Goal: Information Seeking & Learning: Find specific fact

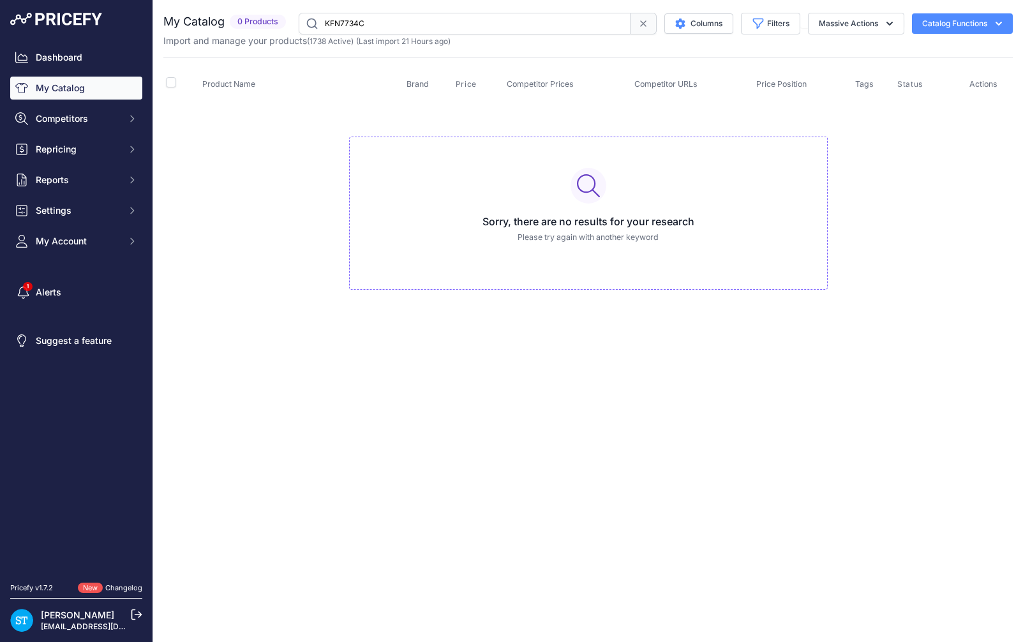
click at [346, 20] on input "KFN7734C" at bounding box center [465, 24] width 332 height 22
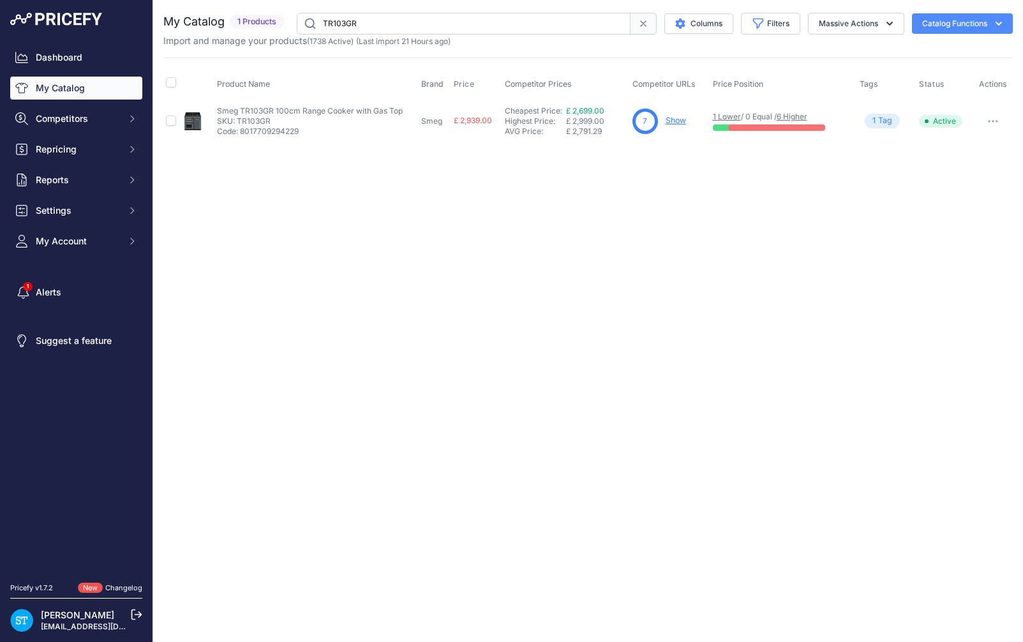
click at [599, 262] on div "Close You are not connected to the internet." at bounding box center [588, 321] width 870 height 642
click at [698, 275] on div "Close You are not connected to the internet." at bounding box center [588, 321] width 870 height 642
click at [676, 119] on link "Show" at bounding box center [676, 121] width 20 height 10
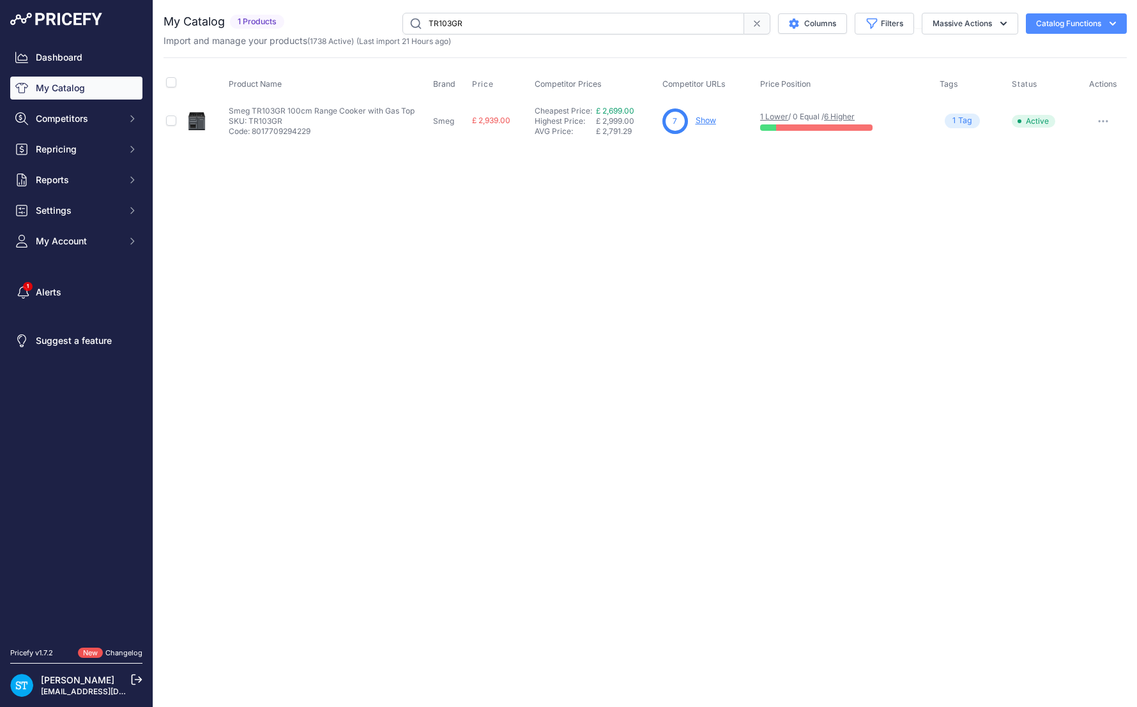
click at [451, 22] on input "TR103GR" at bounding box center [573, 24] width 342 height 22
paste input "IP2"
type input "TR103IP2"
click at [699, 231] on div "Close You are not connected to the internet." at bounding box center [644, 353] width 983 height 707
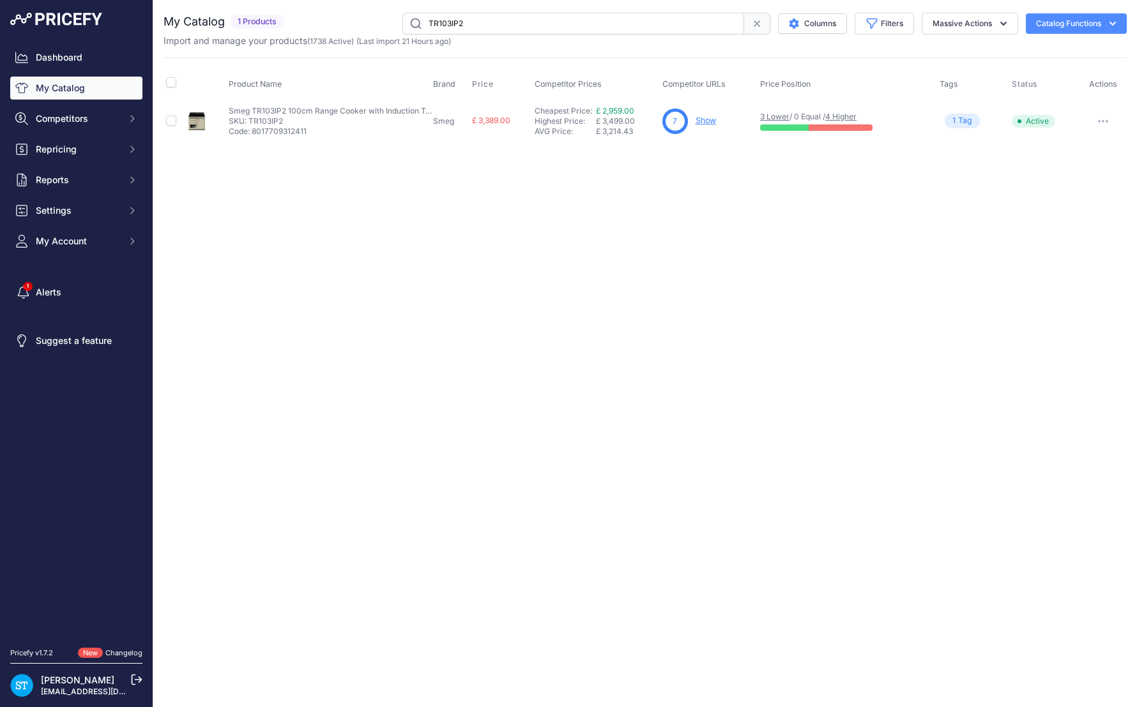
click at [708, 121] on link "Show" at bounding box center [705, 121] width 20 height 10
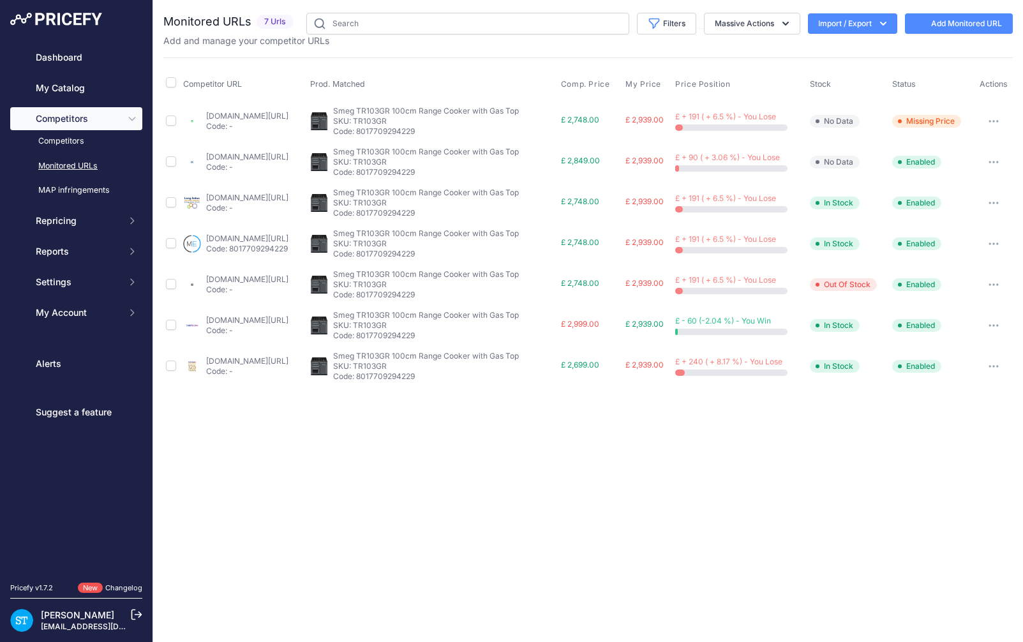
click at [533, 82] on th "Prod. Matched" at bounding box center [433, 84] width 251 height 32
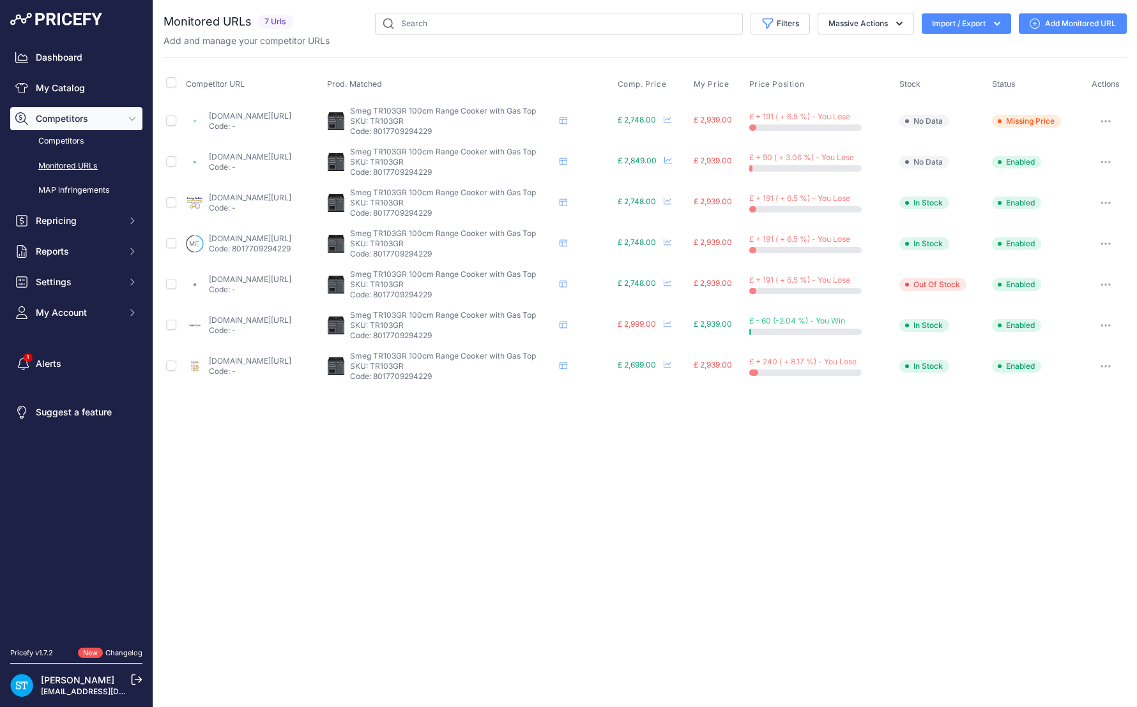
click at [230, 115] on link "[DOMAIN_NAME][URL]" at bounding box center [250, 116] width 82 height 10
click at [451, 121] on p "SKU: TR103GR" at bounding box center [452, 121] width 204 height 10
click at [445, 121] on p "SKU: TR103GR" at bounding box center [452, 121] width 204 height 10
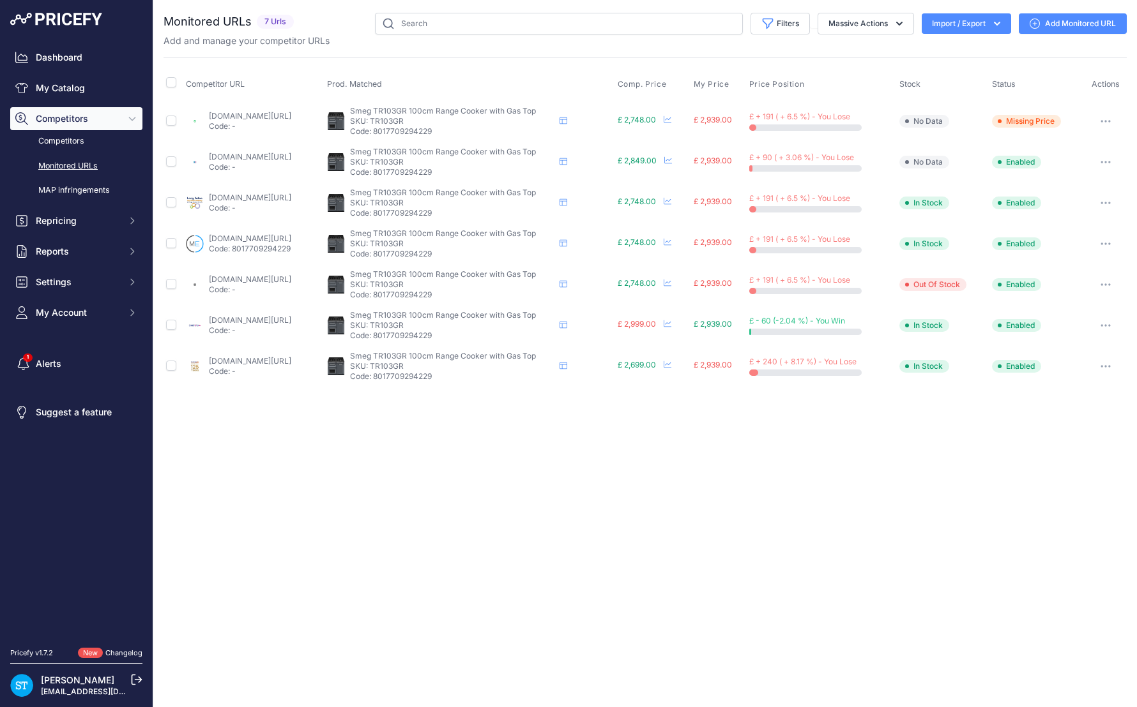
copy p "TR103GR"
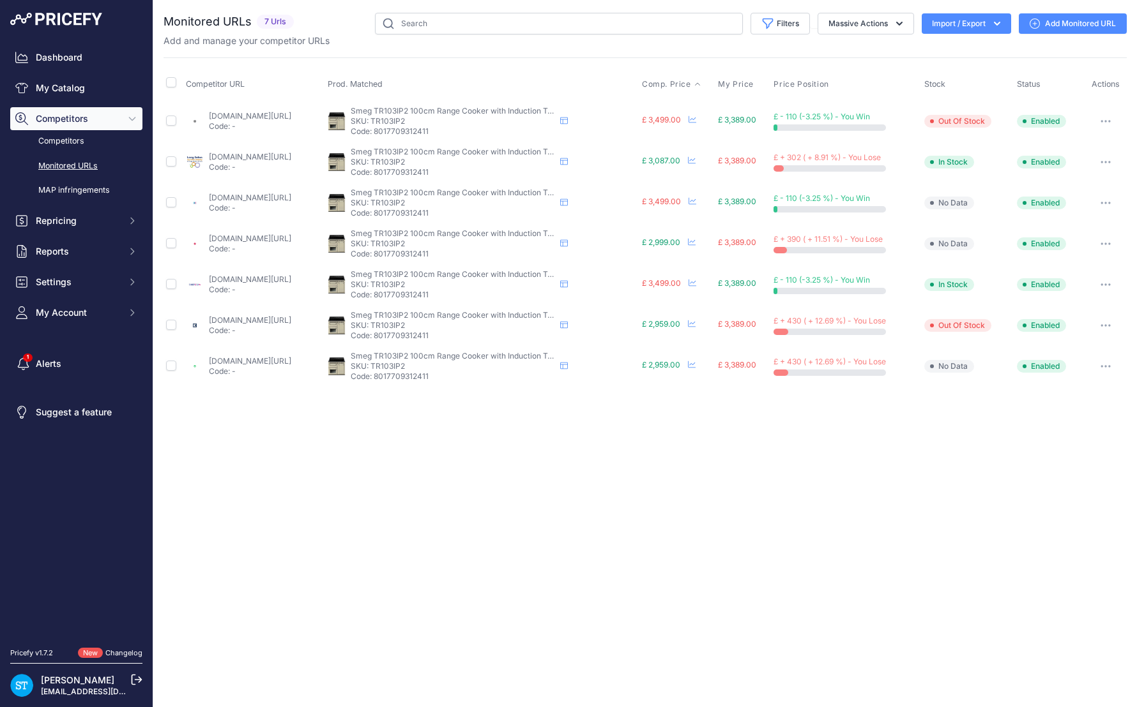
click at [688, 86] on span "Comp. Price" at bounding box center [666, 84] width 49 height 10
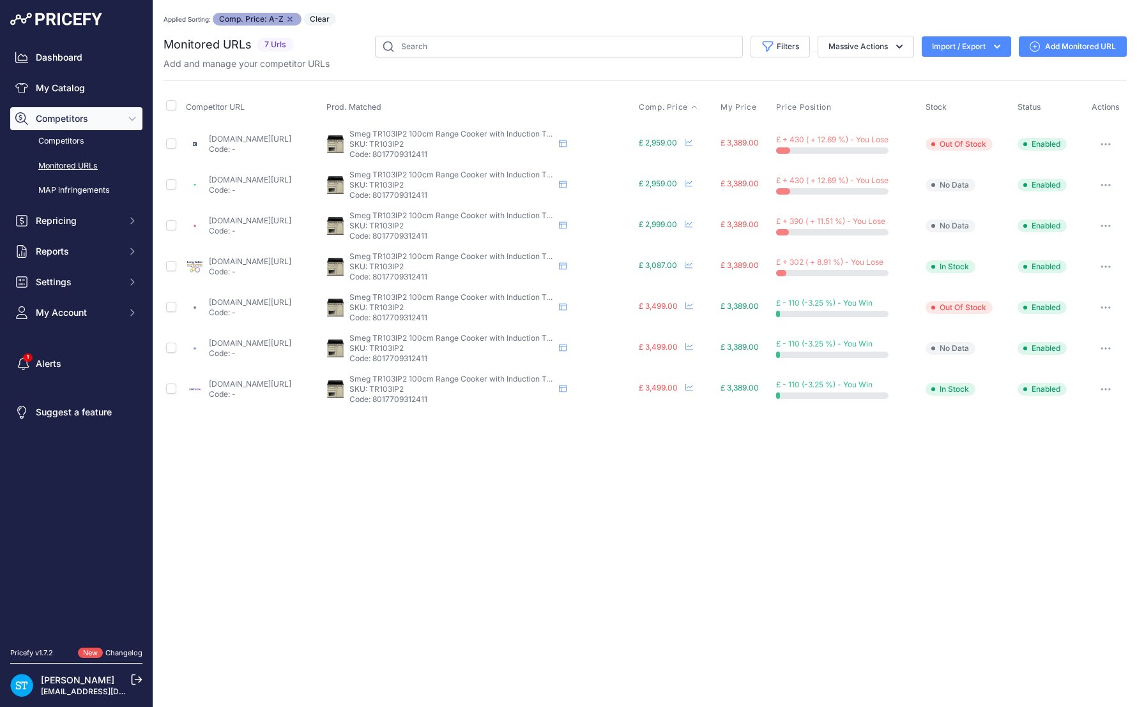
click at [239, 179] on link "ao.com/product/tr103ip2-smeg-victoria-electric-range-cooker-cream-95903-15.aspx…" at bounding box center [250, 180] width 82 height 10
